Goal: Navigation & Orientation: Find specific page/section

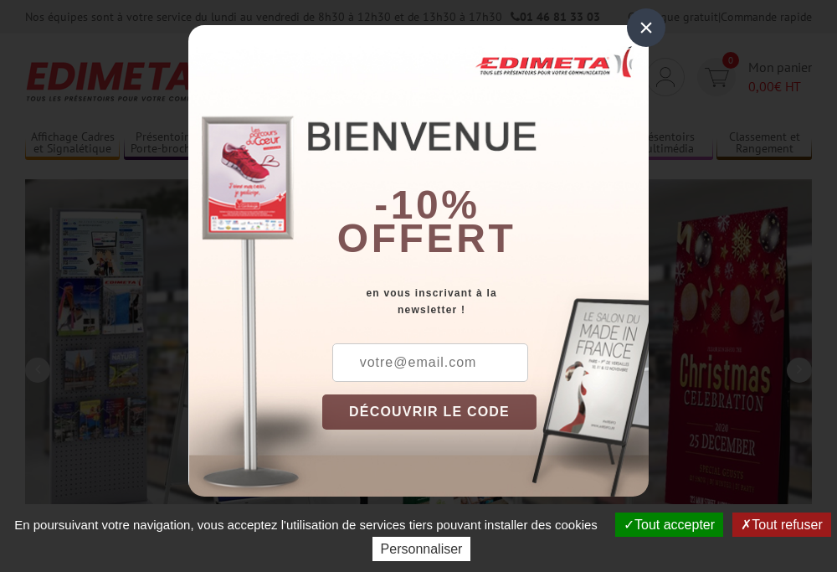
click at [662, 524] on button "Tout accepter" at bounding box center [669, 524] width 108 height 24
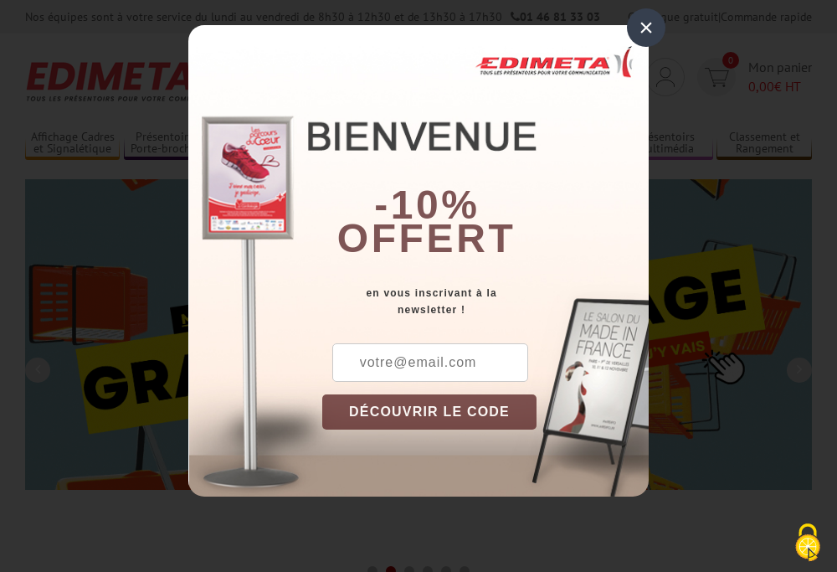
click at [646, 28] on div "×" at bounding box center [646, 27] width 39 height 39
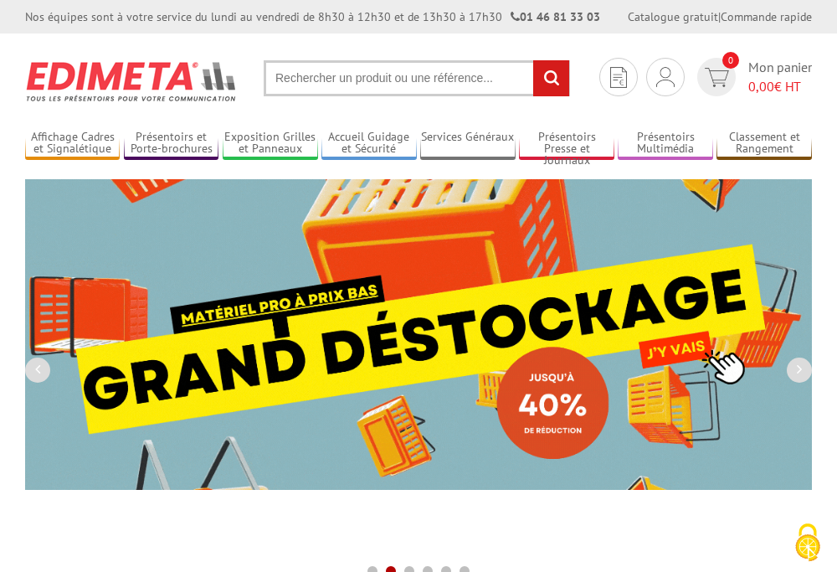
click at [0, 0] on div "Nos équipes sont à votre service du lundi au vendredi de 8h30 à 12h30 et de 13h…" at bounding box center [418, 16] width 837 height 33
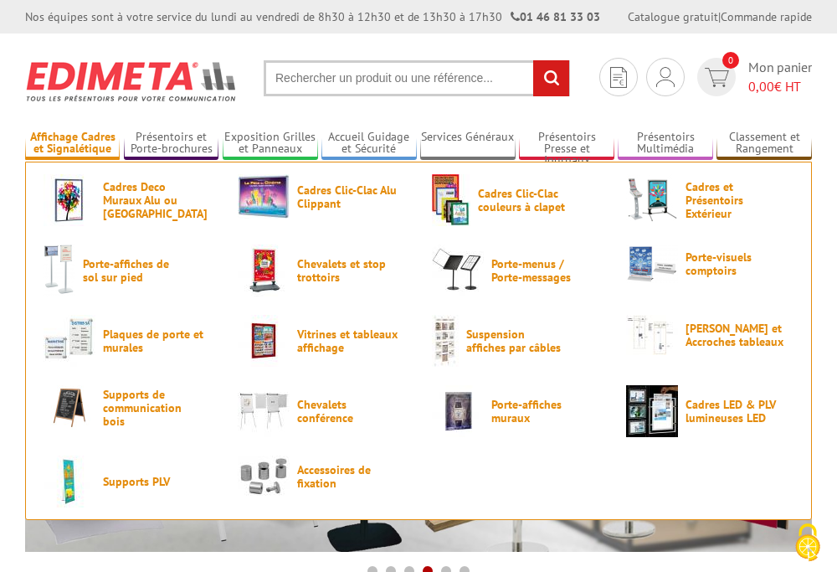
click at [72, 143] on link "Affichage Cadres et Signalétique" at bounding box center [72, 144] width 95 height 28
